Goal: Check status: Check status

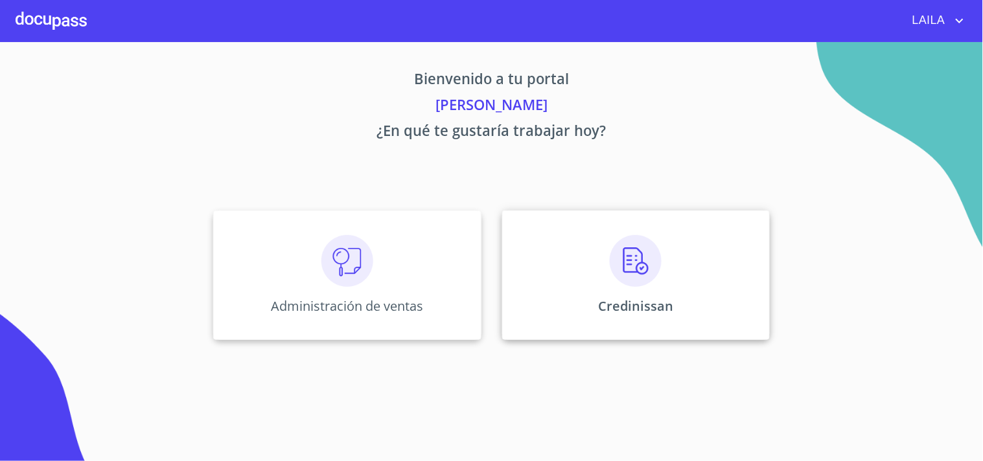
click at [629, 270] on img at bounding box center [636, 261] width 52 height 52
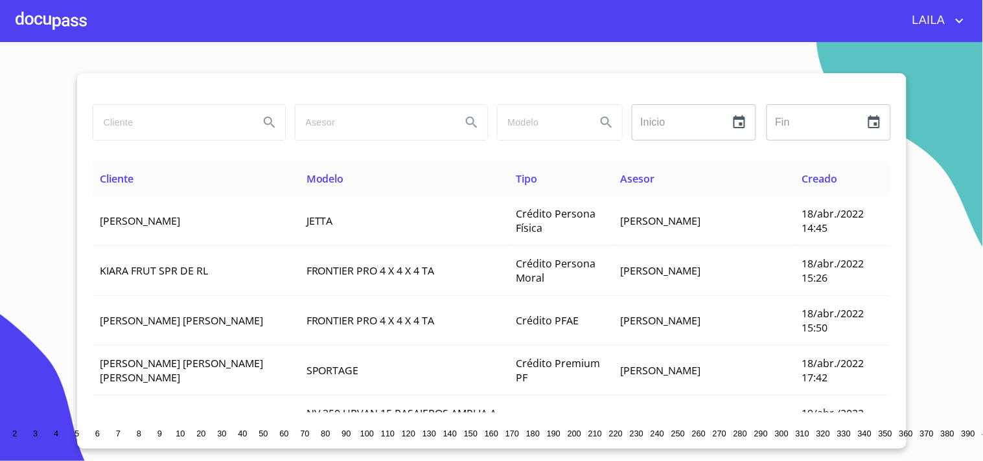
click at [179, 132] on input "search" at bounding box center [170, 122] width 155 height 35
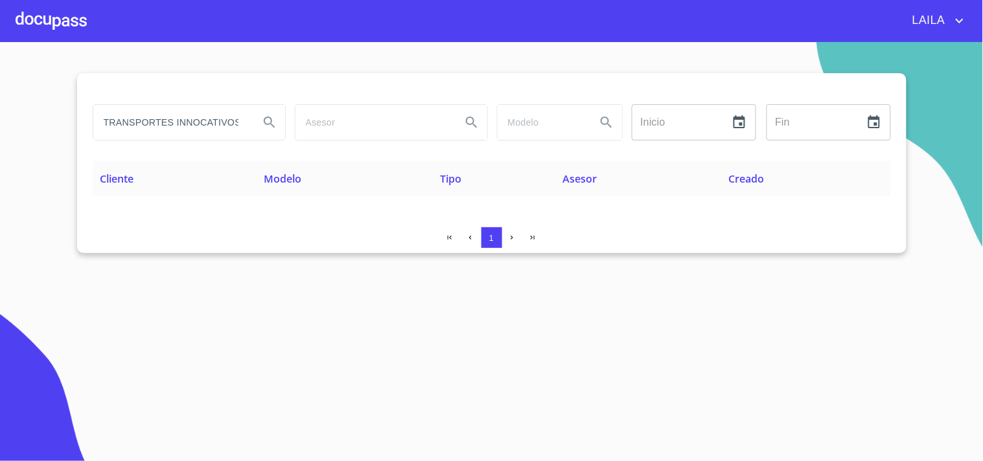
click at [215, 115] on input "TRANSPORTES INNOCATIVOS" at bounding box center [170, 122] width 155 height 35
type input "TRANSPORTES"
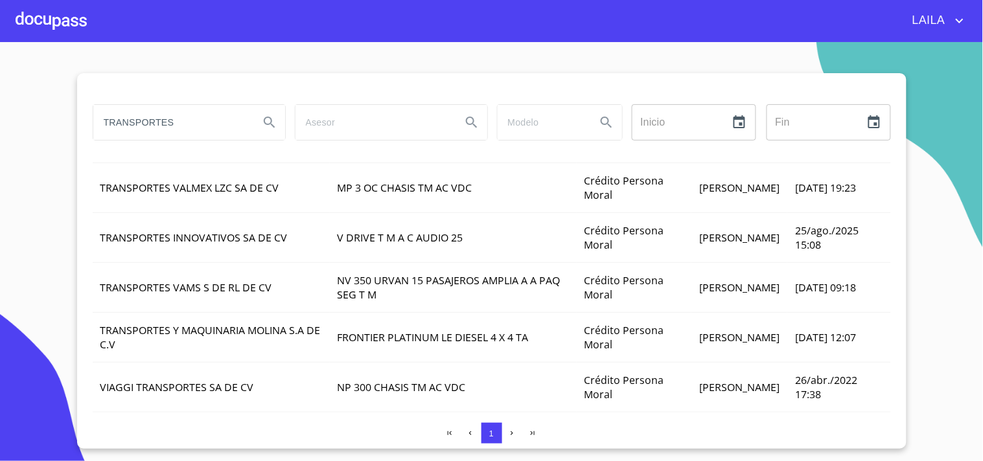
scroll to position [535, 0]
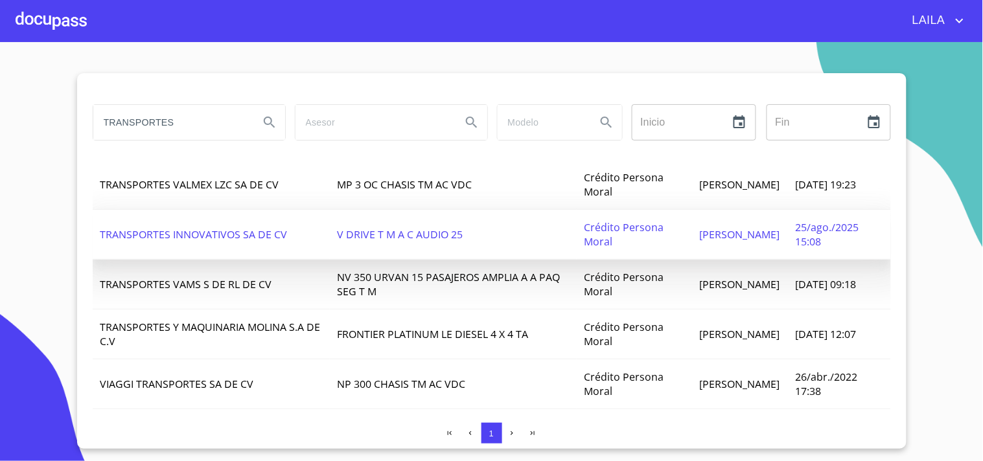
click at [250, 227] on span "TRANSPORTES INNOVATIVOS SA DE CV" at bounding box center [193, 234] width 187 height 14
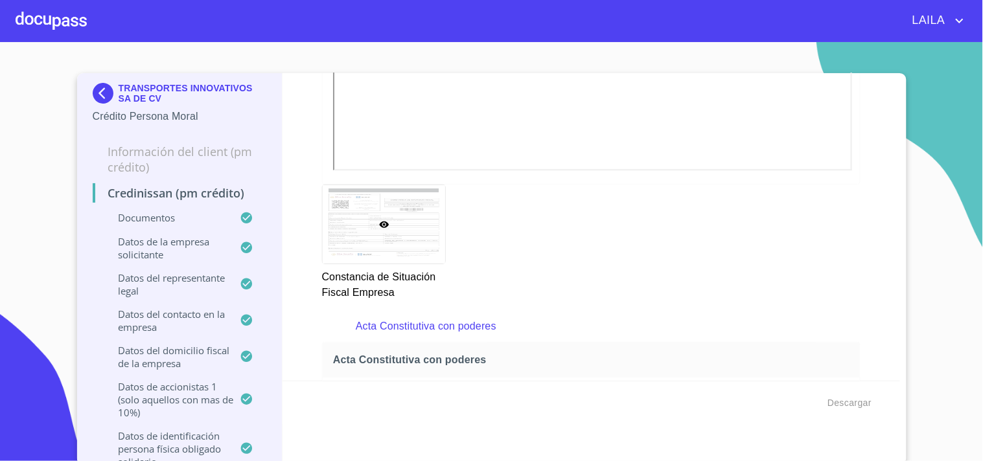
scroll to position [3382, 0]
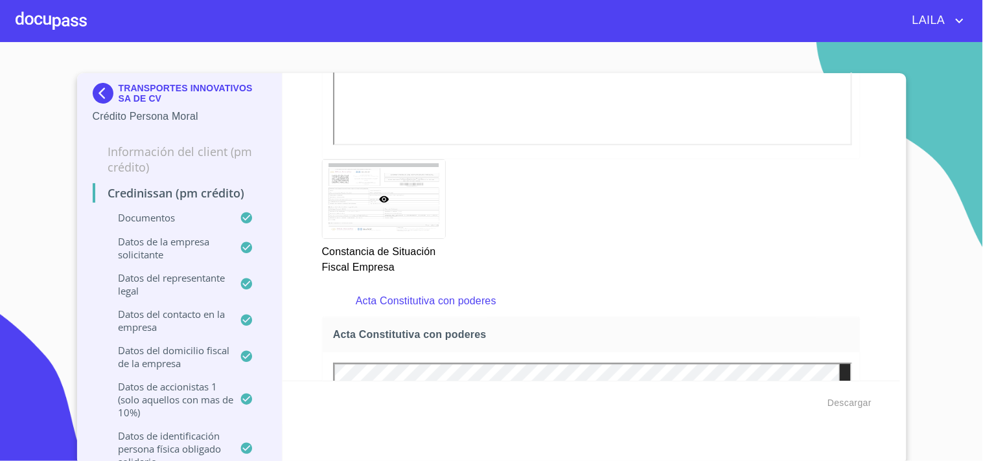
click at [872, 78] on div "Credinissan (PM crédito) Documentos Documento de identificación representante l…" at bounding box center [590, 227] width 617 height 308
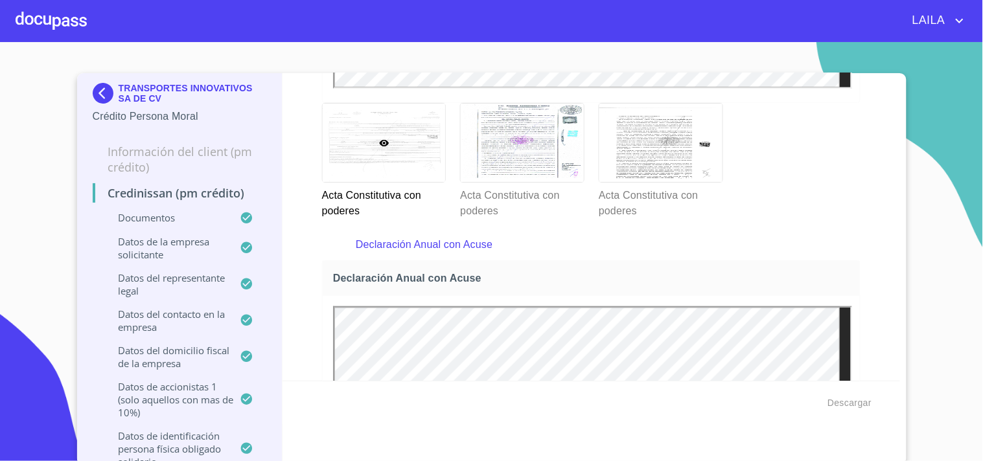
scroll to position [4030, 0]
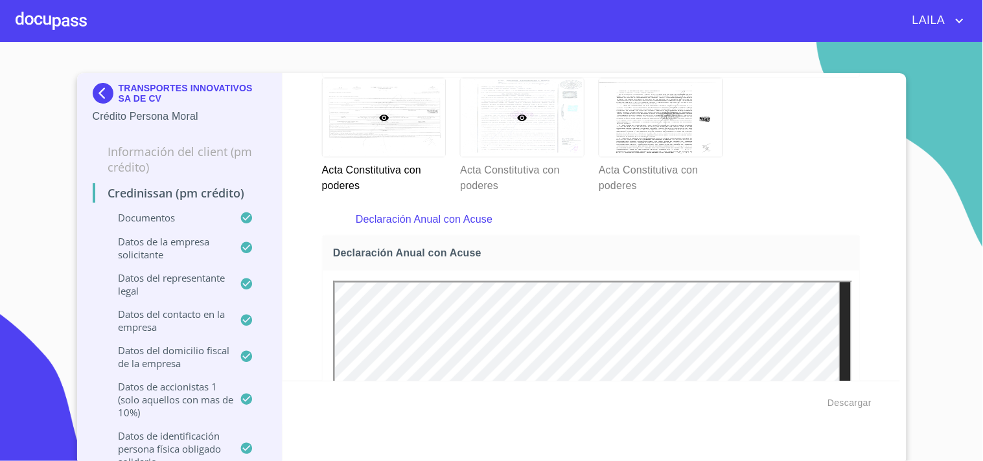
click at [532, 113] on div at bounding box center [522, 117] width 123 height 78
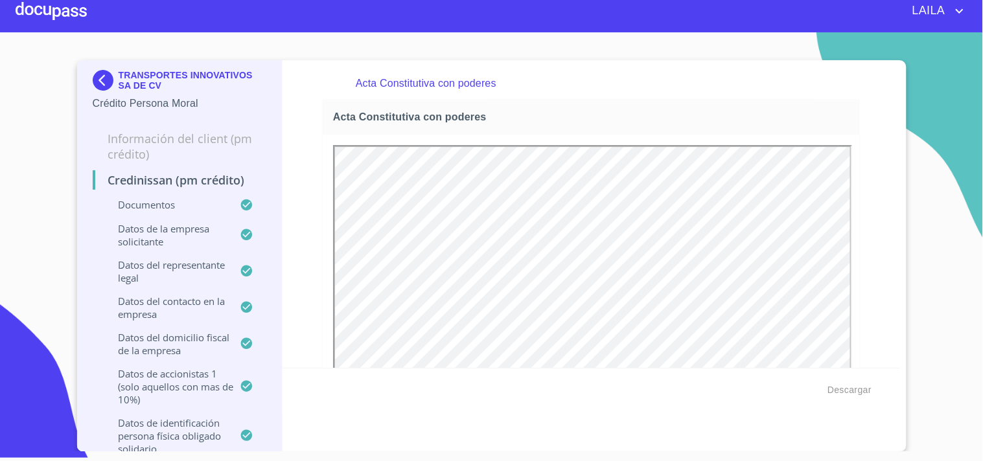
scroll to position [0, 0]
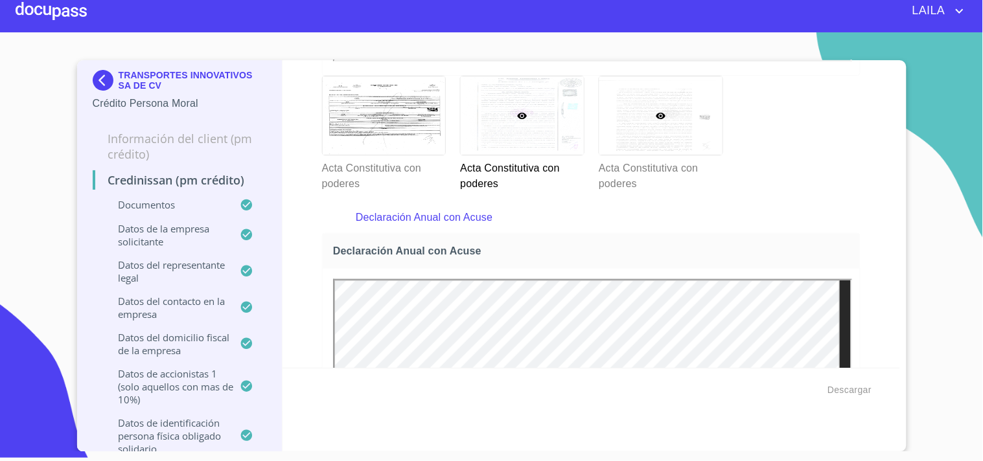
click at [633, 123] on div at bounding box center [660, 115] width 123 height 78
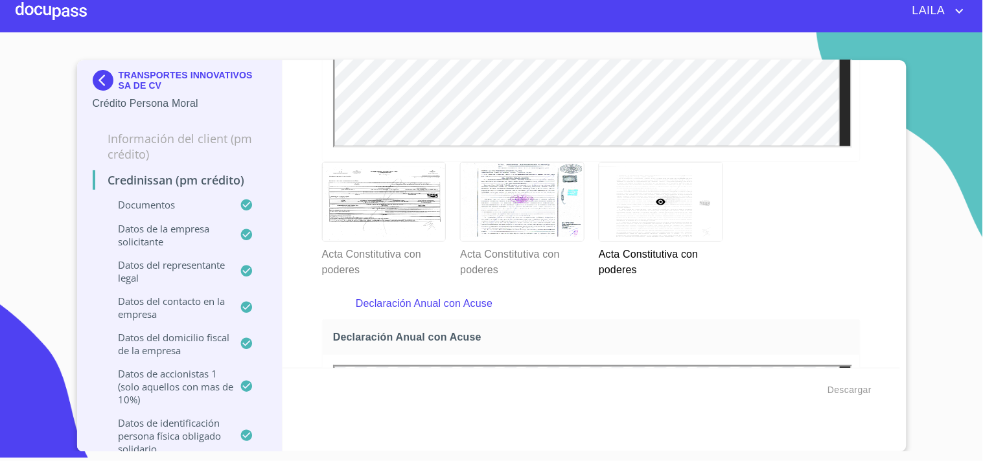
scroll to position [3947, 0]
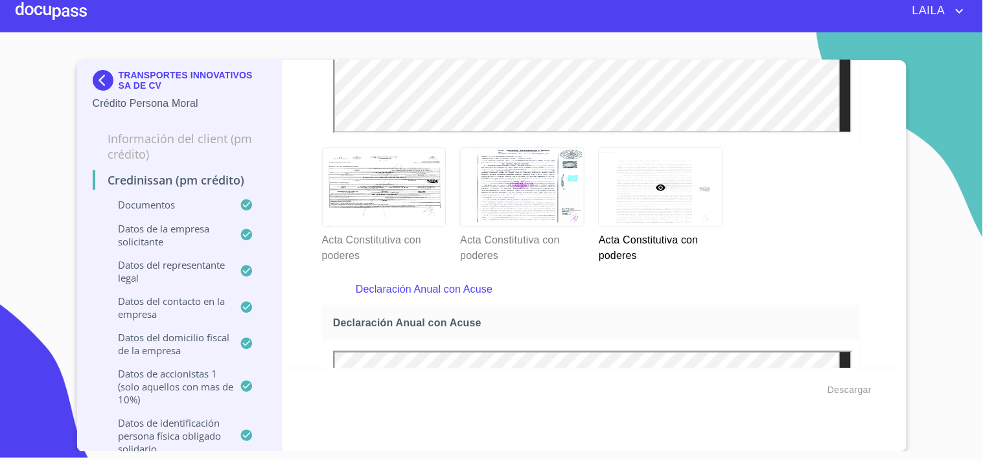
click at [927, 65] on section "TRANSPORTES INNOVATIVOS SA DE CV Crédito Persona Moral Información del Client (…" at bounding box center [491, 241] width 983 height 419
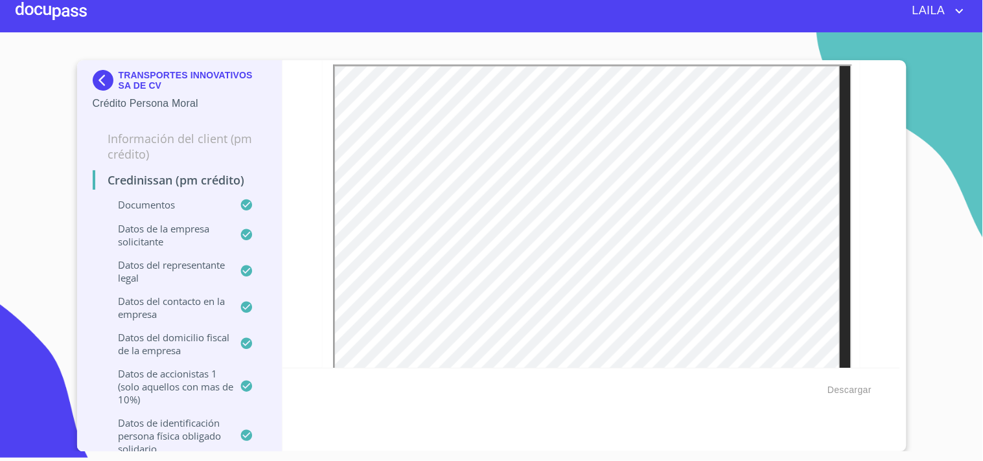
scroll to position [4235, 0]
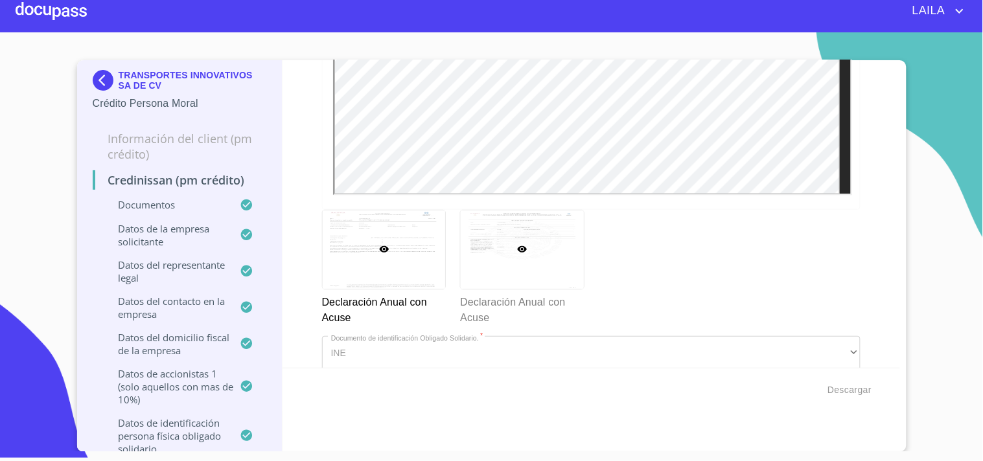
click at [496, 247] on div at bounding box center [522, 250] width 123 height 78
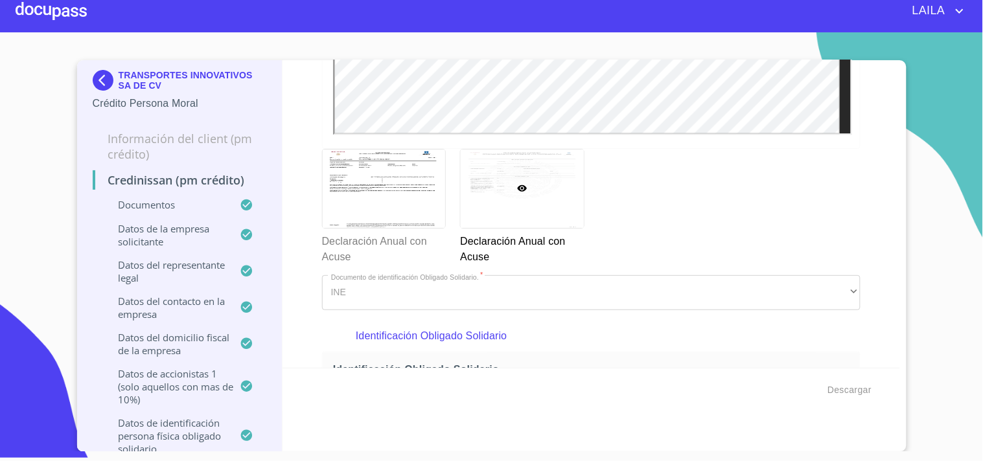
scroll to position [4584, 0]
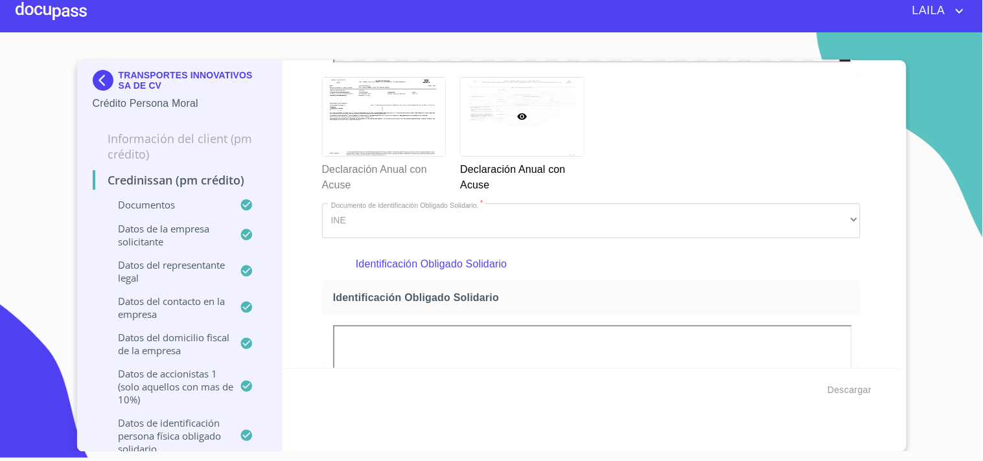
click at [933, 108] on section "TRANSPORTES INNOVATIVOS SA DE CV Crédito Persona Moral Información del Client (…" at bounding box center [491, 241] width 983 height 419
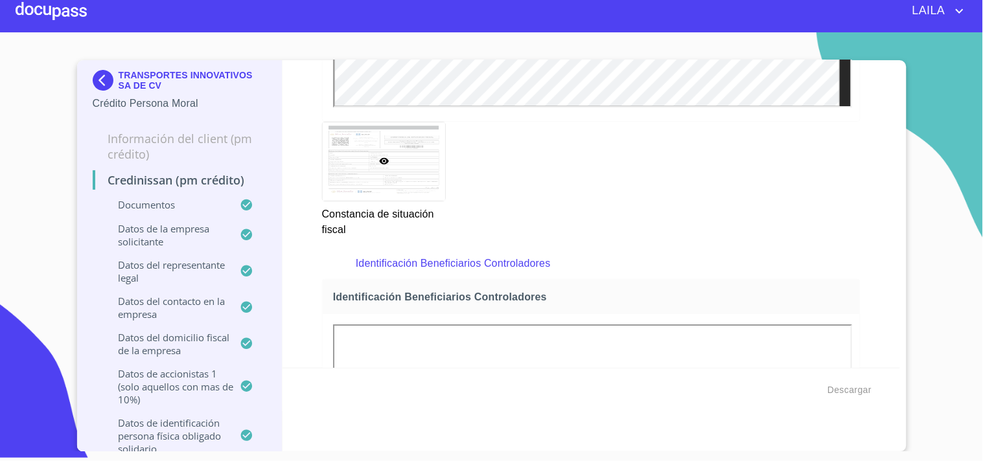
scroll to position [7372, 0]
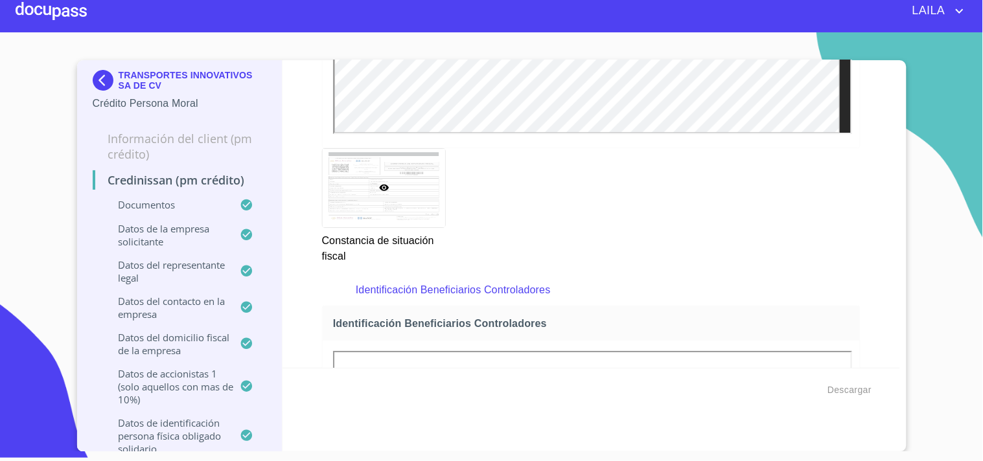
click at [104, 83] on img at bounding box center [106, 80] width 26 height 21
